Goal: Task Accomplishment & Management: Use online tool/utility

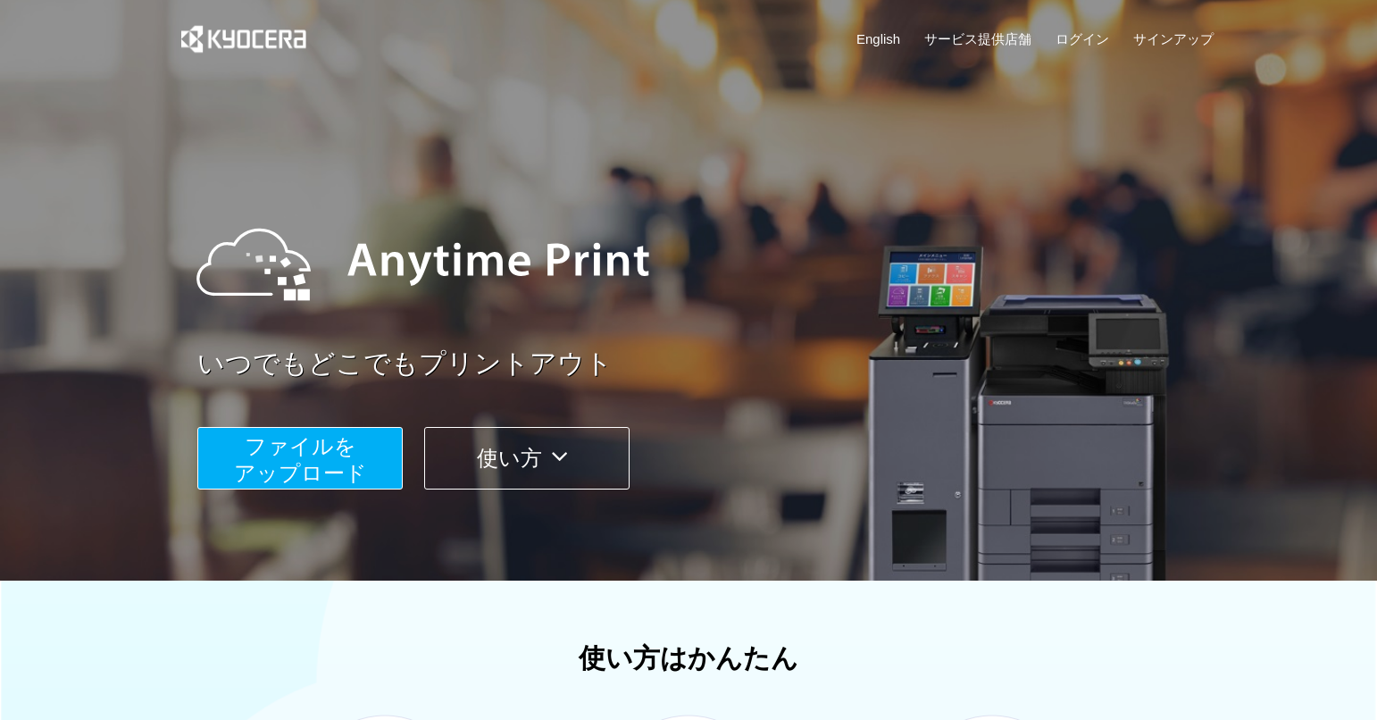
click at [354, 455] on button "ファイルを ​​アップロード" at bounding box center [299, 458] width 205 height 62
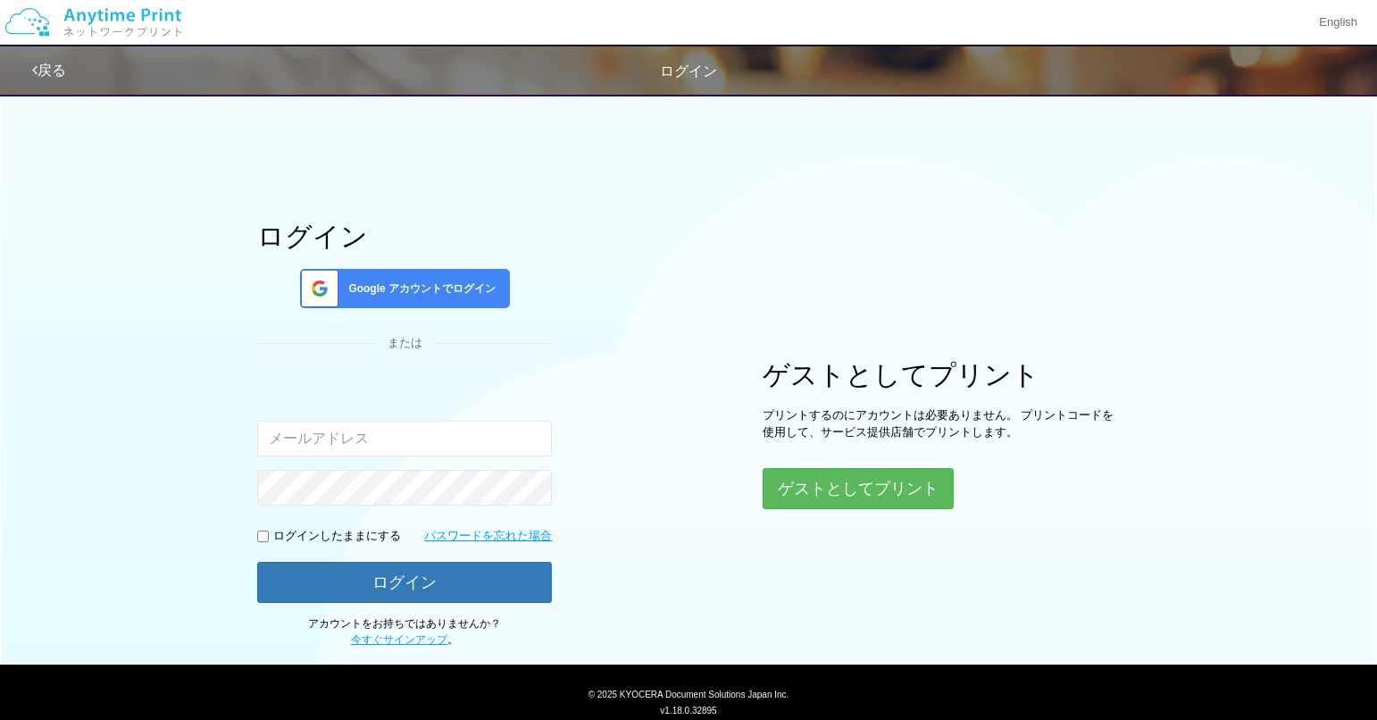
click at [439, 296] on span "Google アカウントでログイン" at bounding box center [418, 288] width 154 height 15
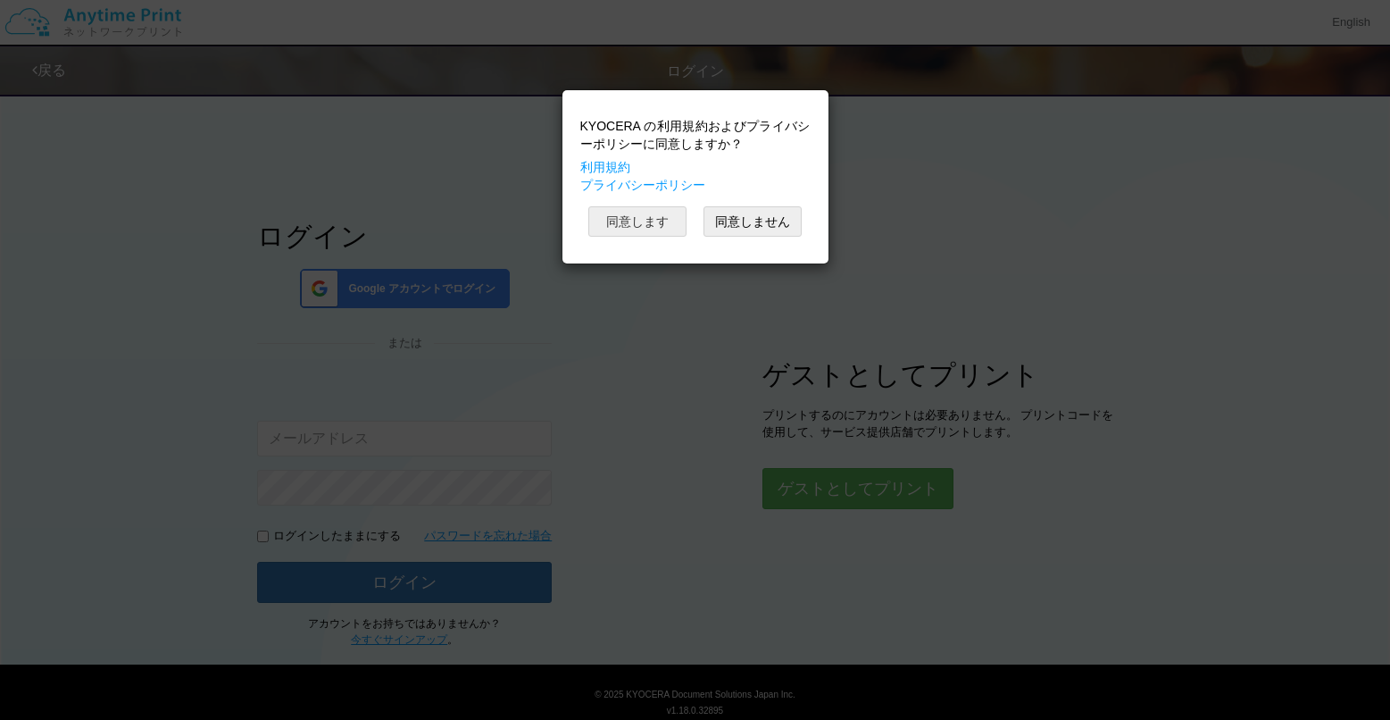
click at [660, 223] on button "同意します" at bounding box center [637, 221] width 98 height 30
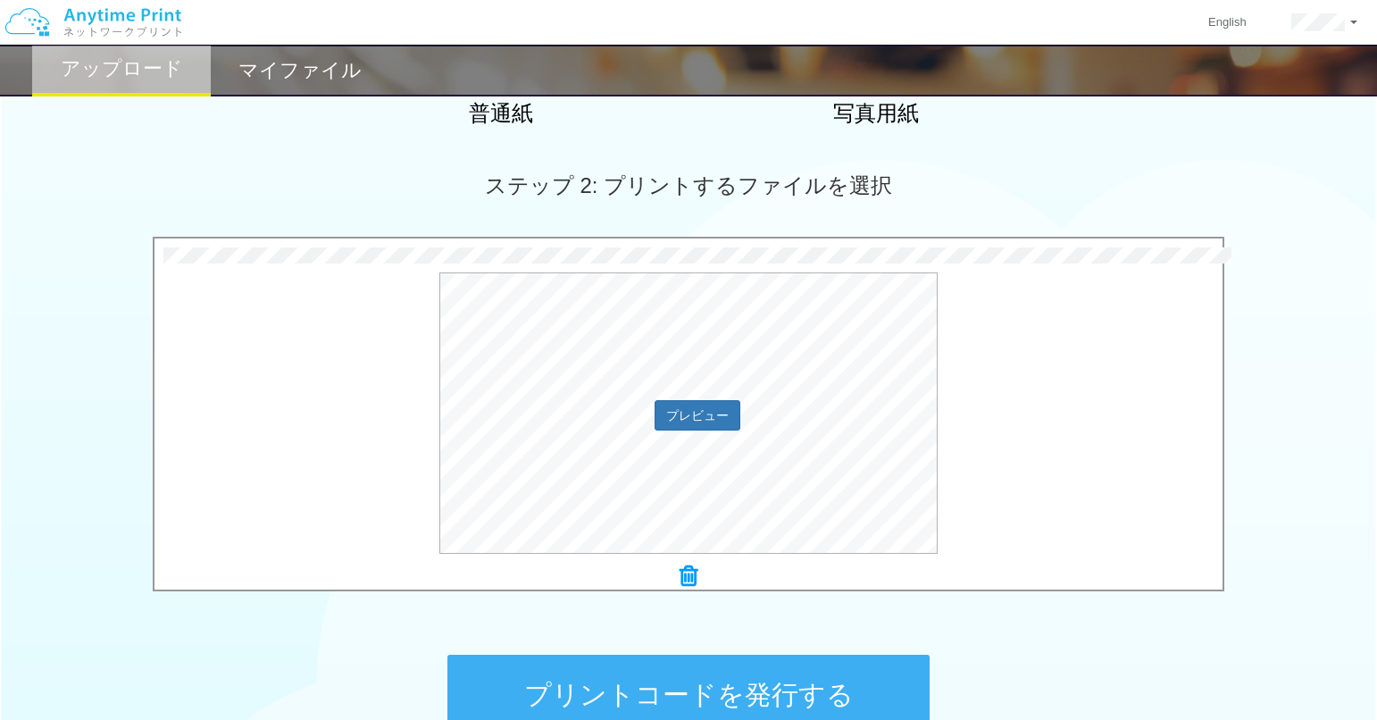
scroll to position [425, 0]
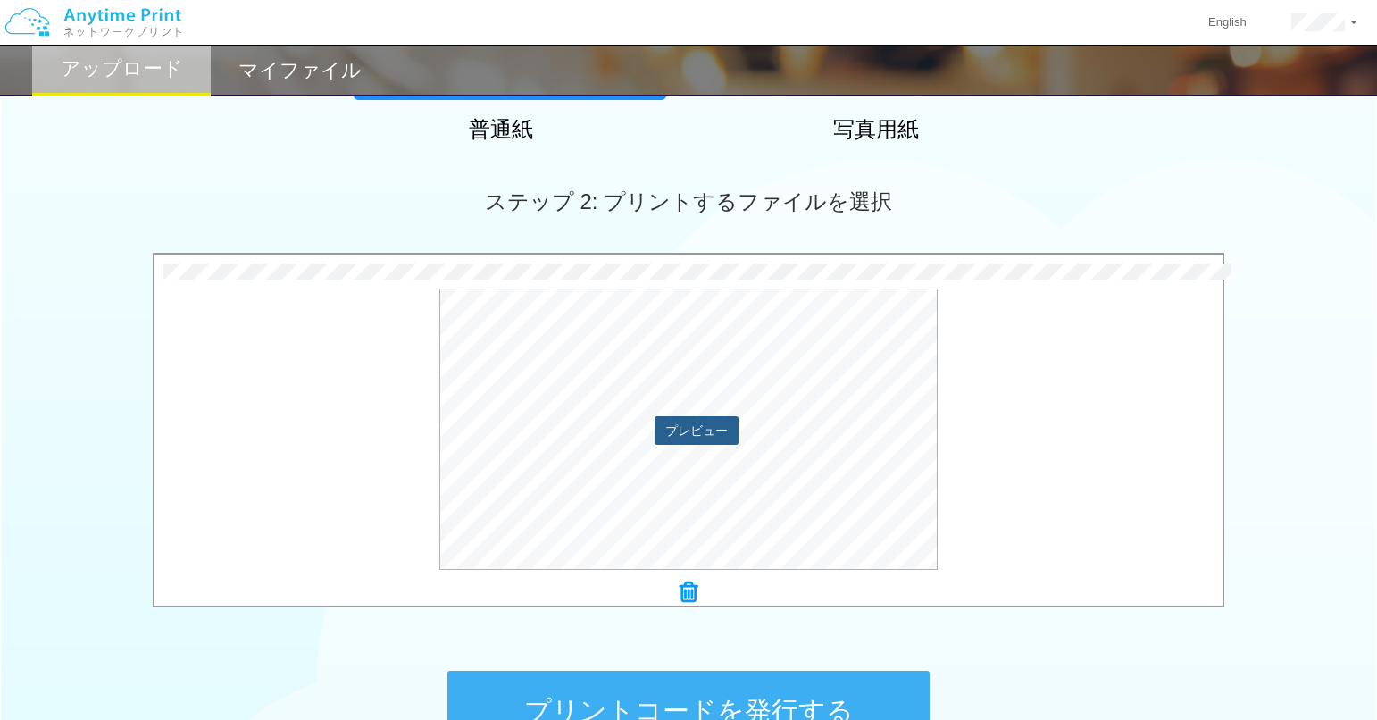
click at [670, 436] on button "プレビュー" at bounding box center [696, 430] width 84 height 29
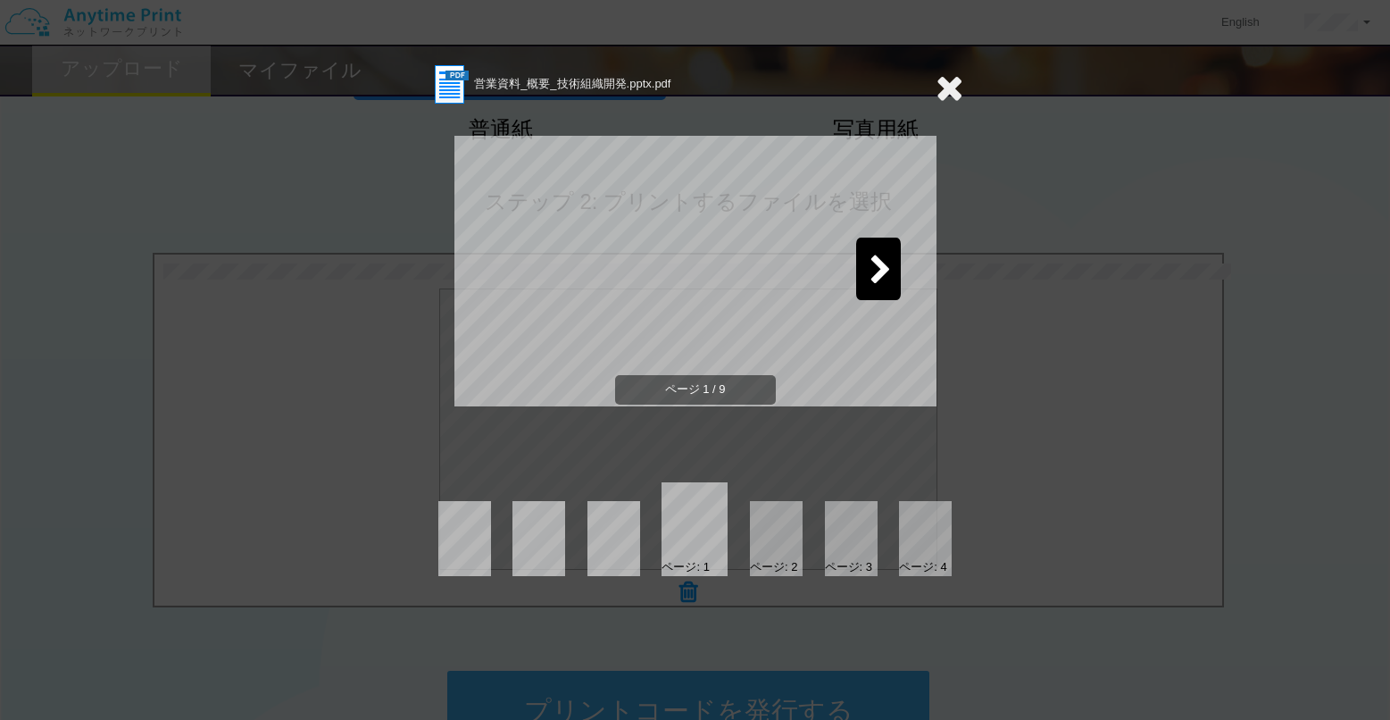
click at [879, 277] on icon at bounding box center [881, 270] width 22 height 31
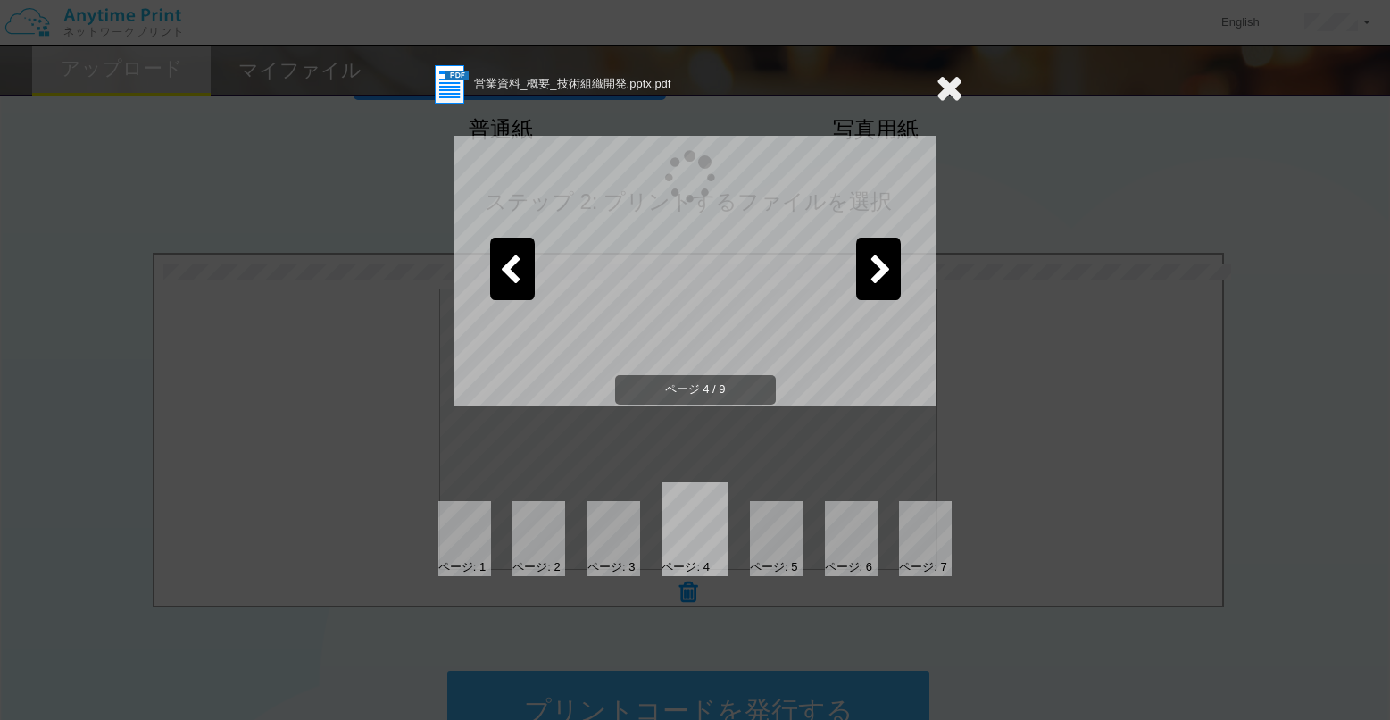
click at [879, 277] on icon at bounding box center [881, 270] width 22 height 31
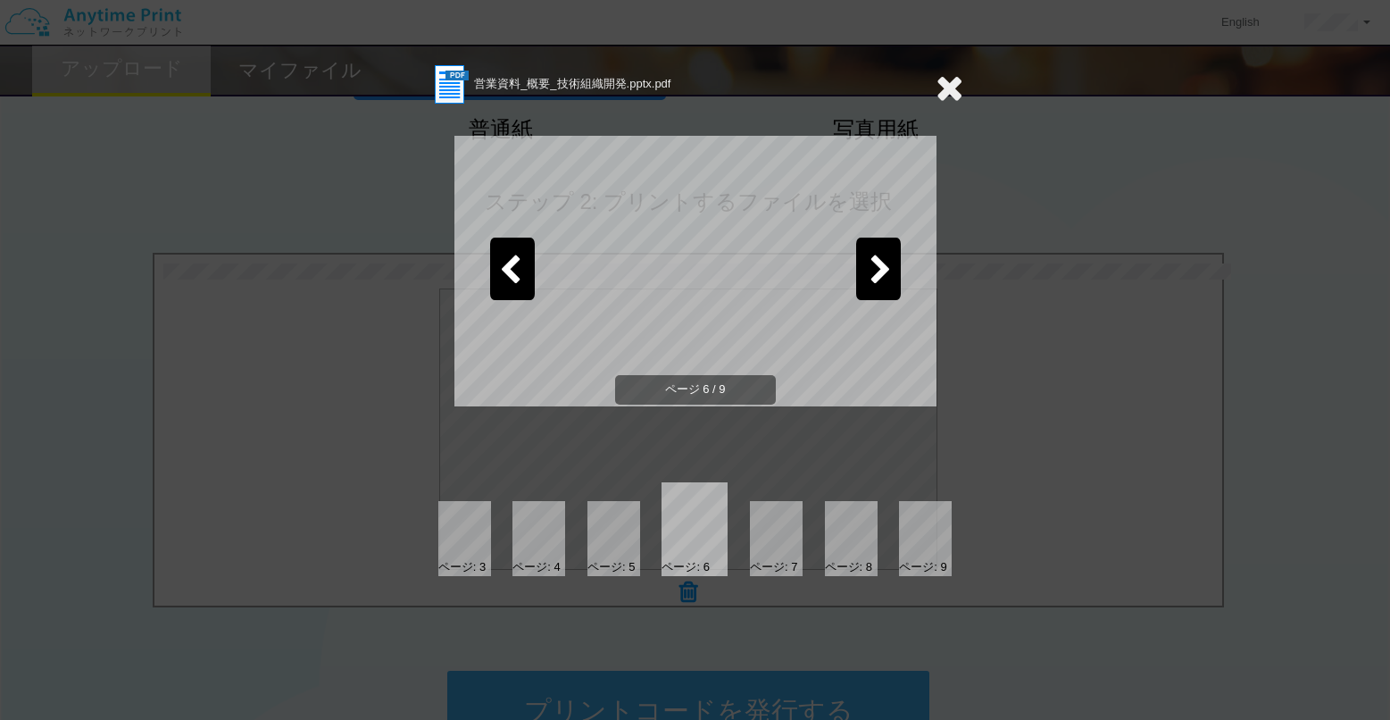
click at [879, 277] on icon at bounding box center [881, 270] width 22 height 31
click at [893, 256] on div at bounding box center [878, 268] width 45 height 62
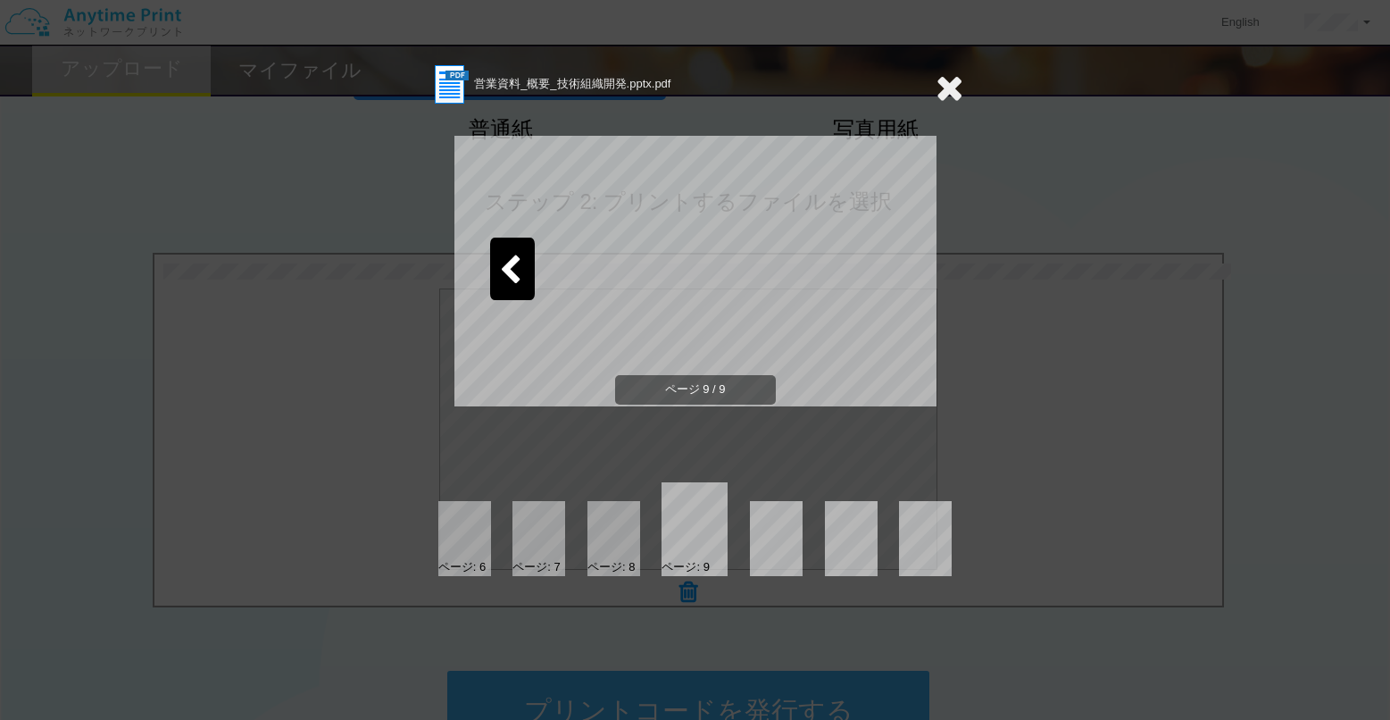
click at [951, 97] on icon at bounding box center [950, 88] width 28 height 36
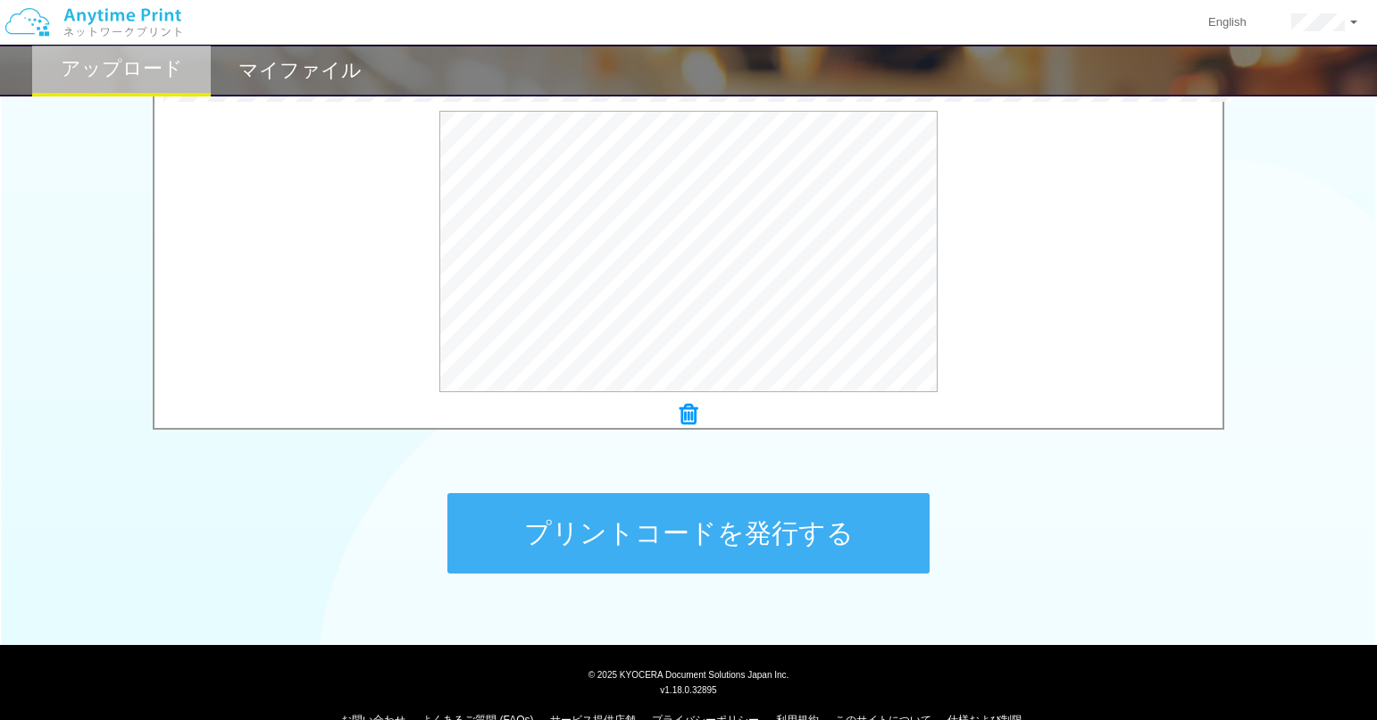
scroll to position [638, 0]
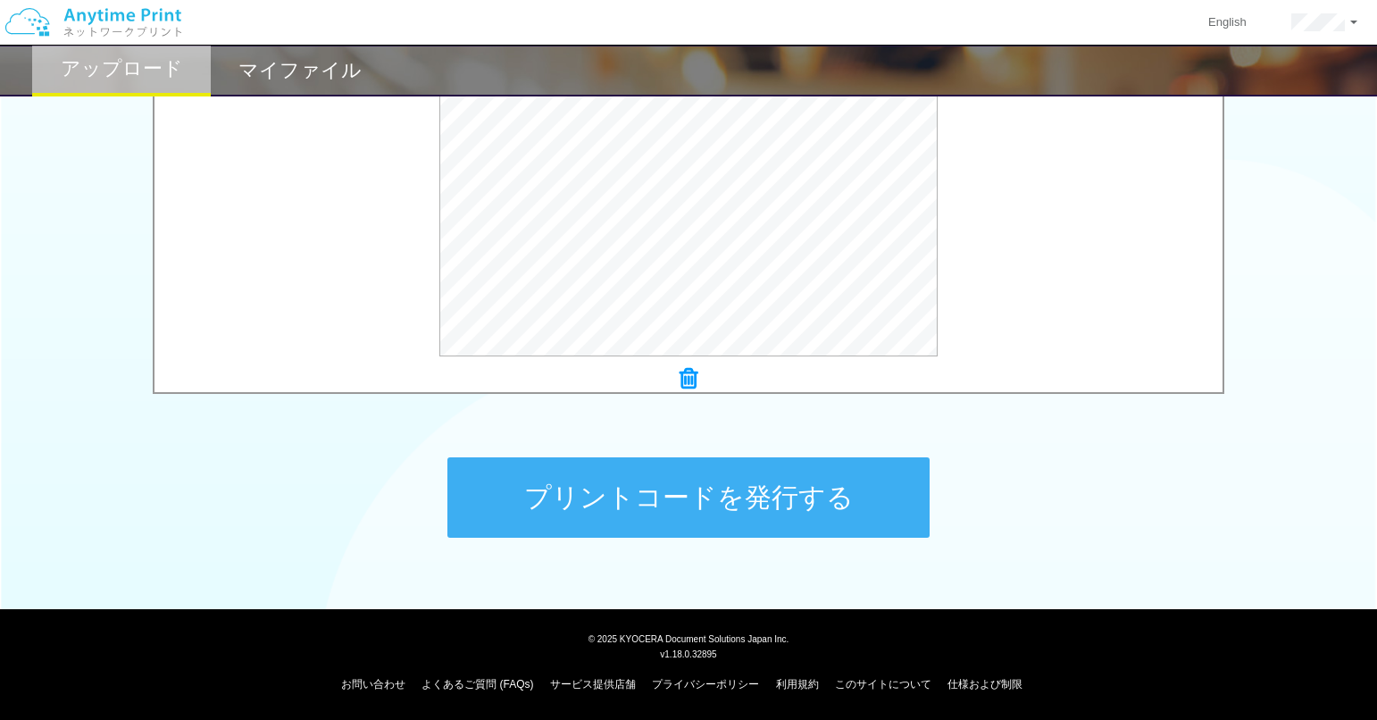
click at [760, 514] on button "プリントコードを発行する" at bounding box center [688, 497] width 482 height 80
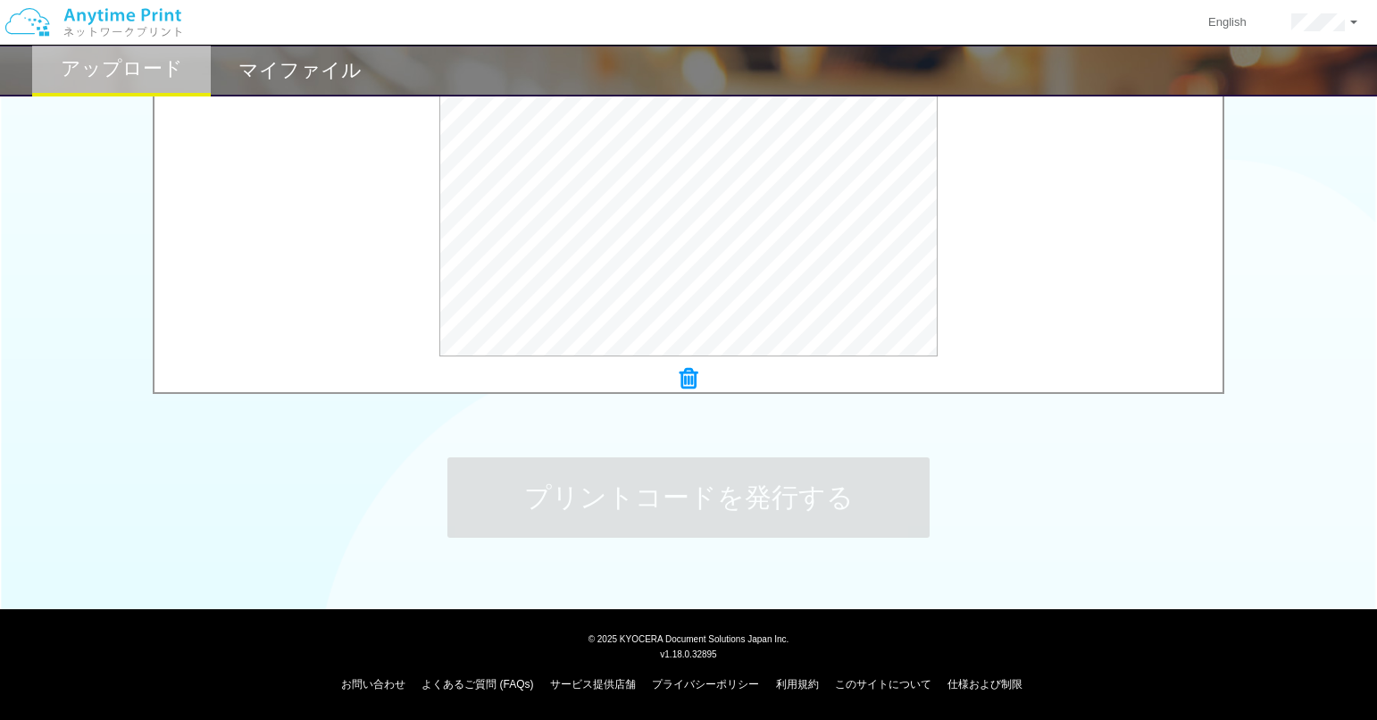
scroll to position [0, 0]
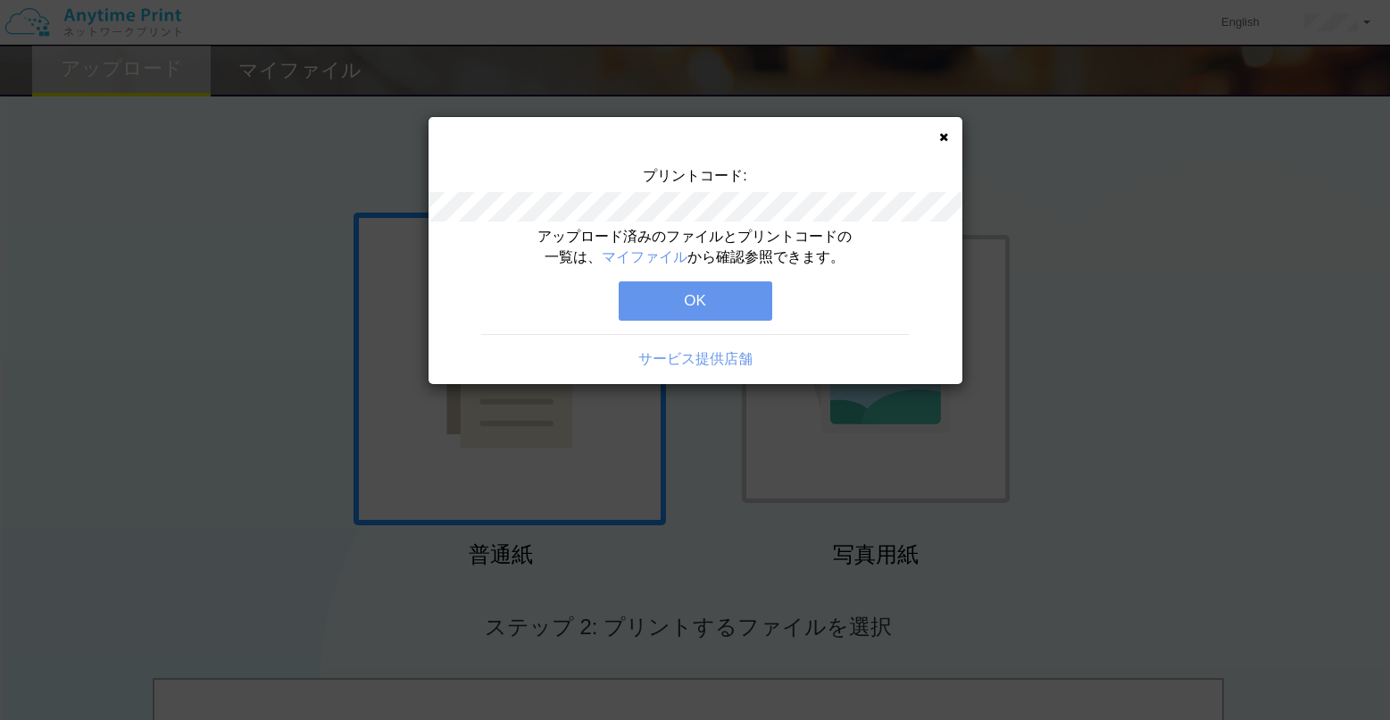
drag, startPoint x: 917, startPoint y: 136, endPoint x: 963, endPoint y: 140, distance: 46.6
click at [921, 136] on div "プリントコード: アップロード済みのファイルとプリントコードの一覧は、 マイファイル から確認参照できます。 OK サービス提供店舗" at bounding box center [696, 250] width 534 height 267
click at [934, 139] on div "プリントコード: アップロード済みのファイルとプリントコードの一覧は、 マイファイル から確認参照できます。 OK サービス提供店舗" at bounding box center [696, 250] width 534 height 267
click at [939, 137] on icon at bounding box center [943, 137] width 9 height 12
